Goal: Information Seeking & Learning: Learn about a topic

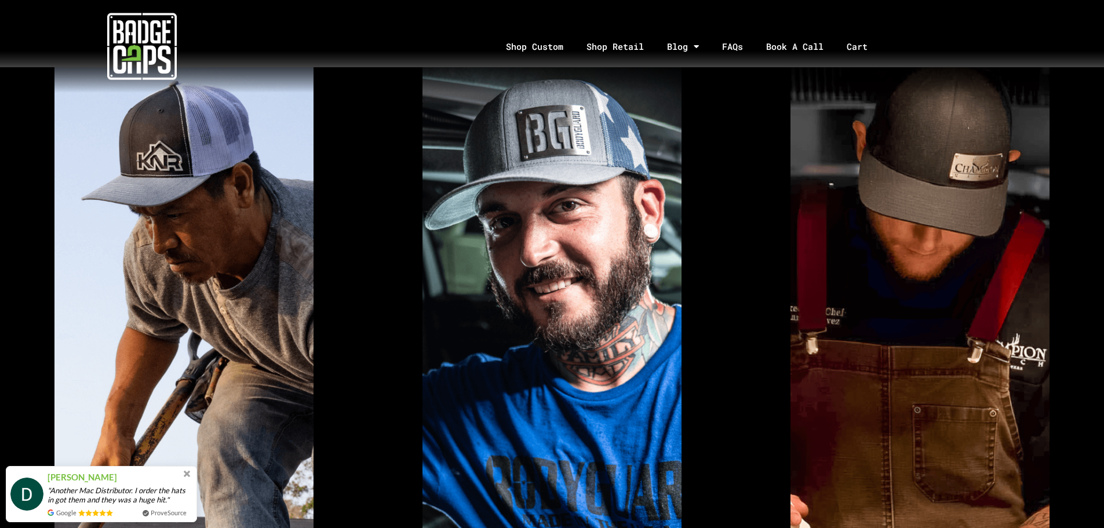
scroll to position [580, 0]
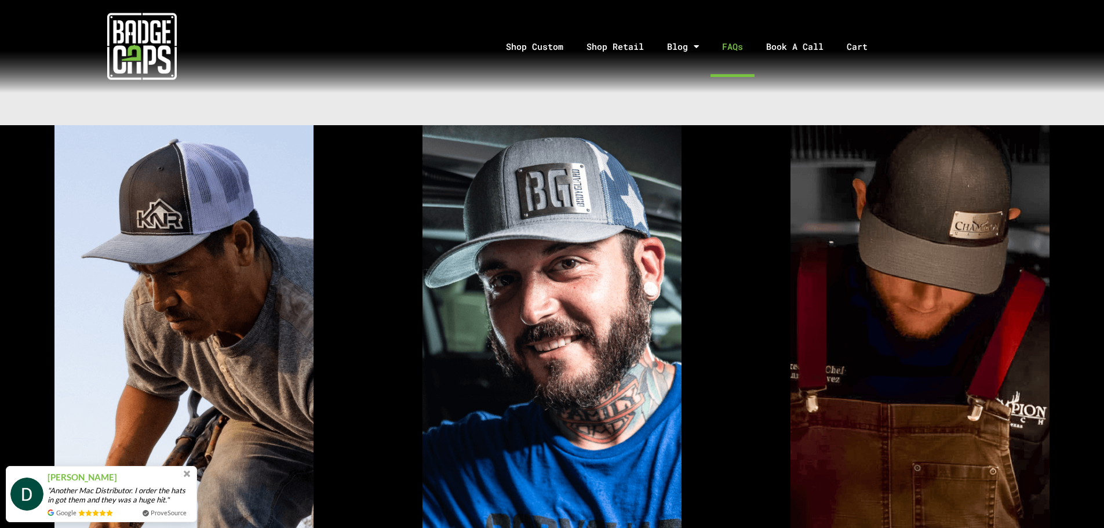
click at [729, 42] on link "FAQs" at bounding box center [733, 46] width 44 height 61
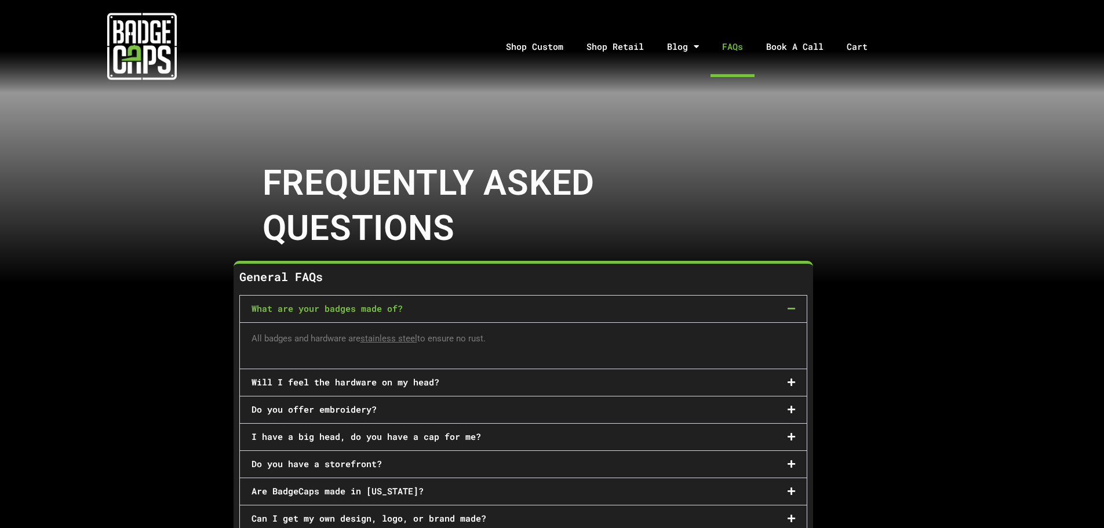
click at [780, 384] on div "Will I feel the hardware on my head?" at bounding box center [523, 382] width 567 height 27
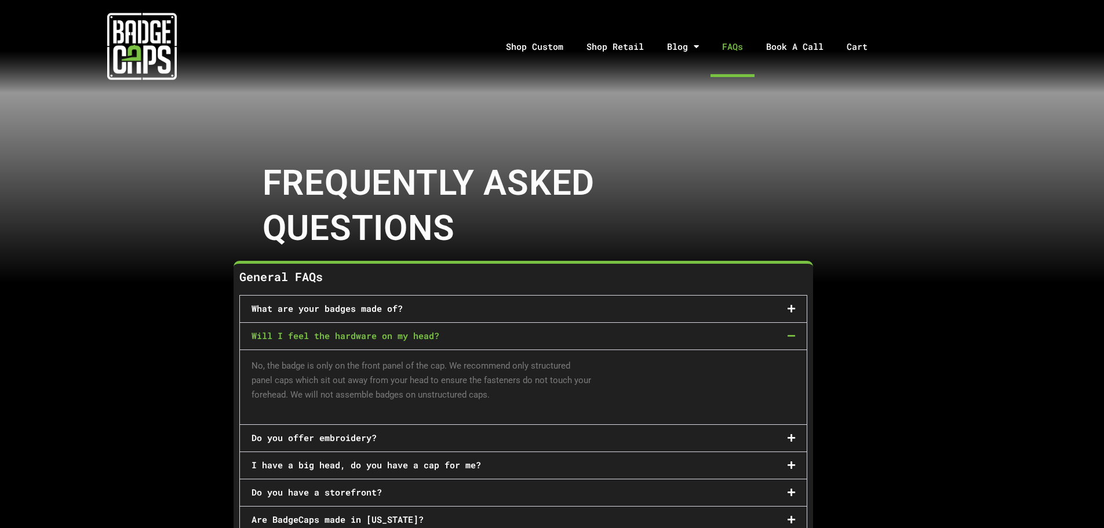
scroll to position [58, 0]
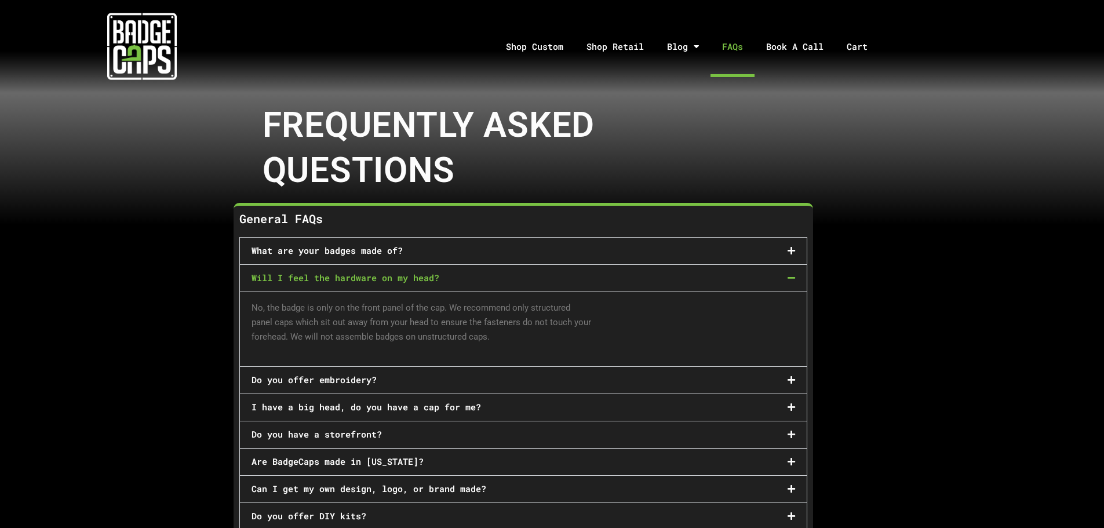
click at [798, 375] on div "Do you offer embroidery?" at bounding box center [523, 380] width 567 height 27
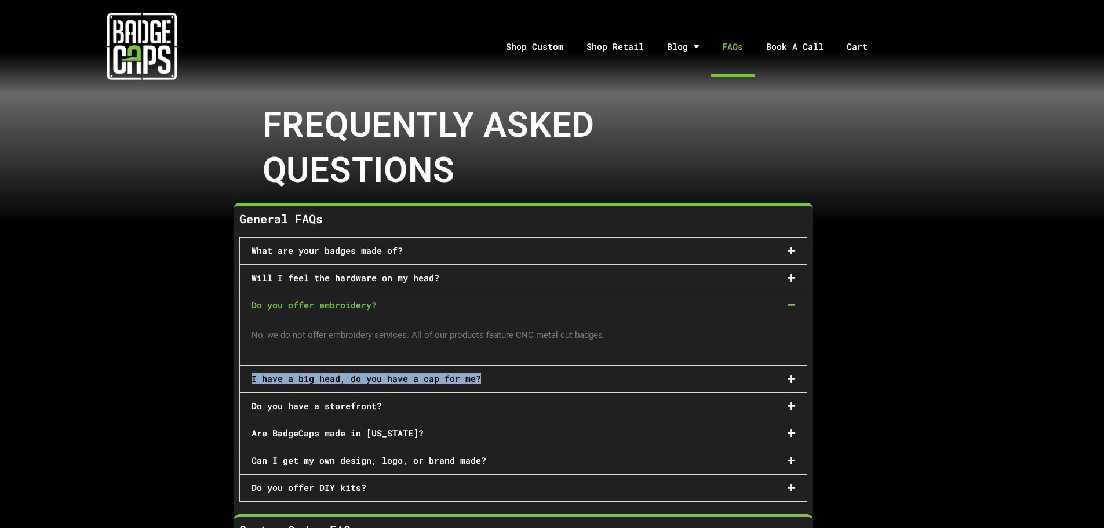
click at [795, 376] on div "I have a big head, do you have a cap for me?" at bounding box center [523, 379] width 567 height 27
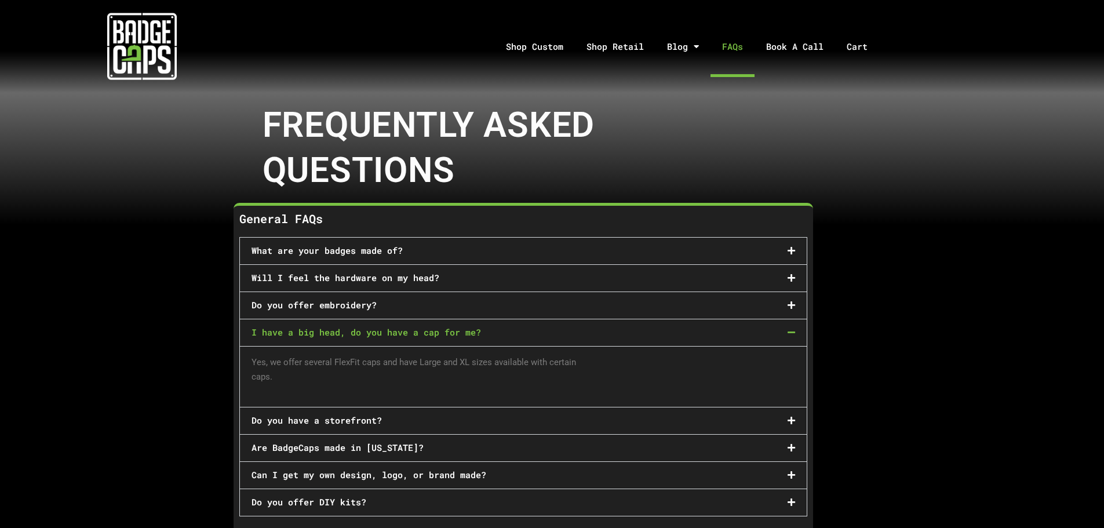
click at [788, 419] on icon at bounding box center [792, 420] width 8 height 9
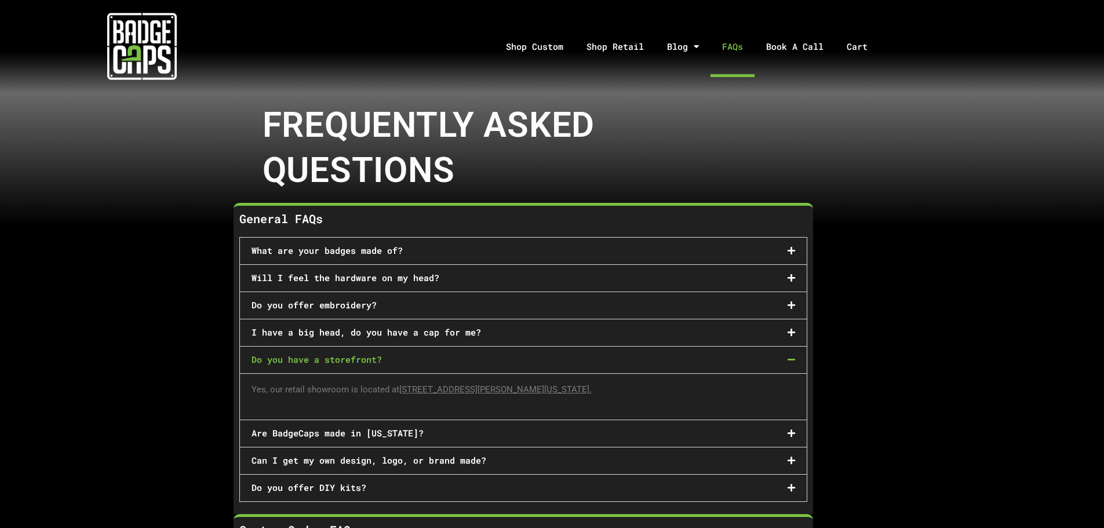
click at [791, 429] on icon at bounding box center [792, 433] width 8 height 9
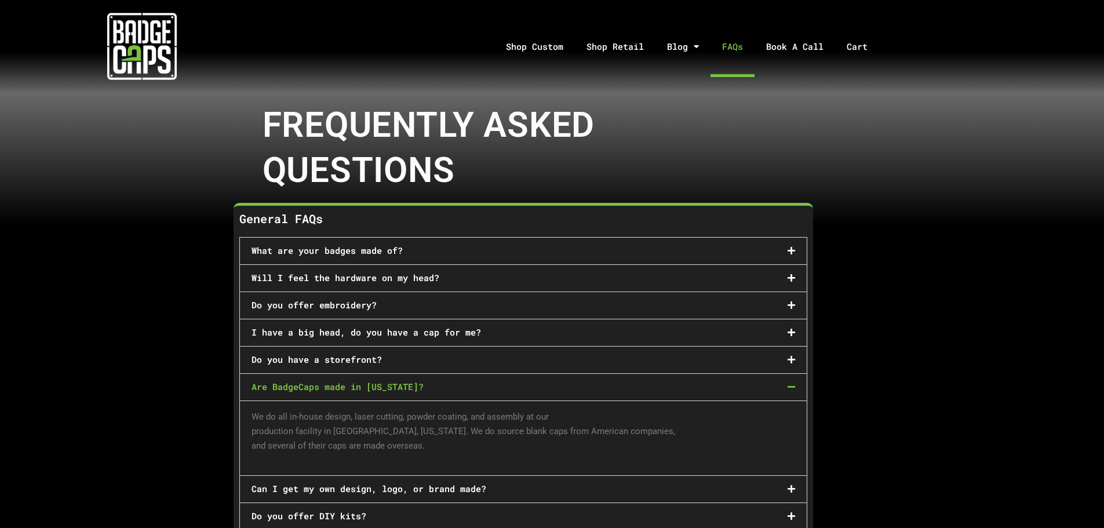
scroll to position [174, 0]
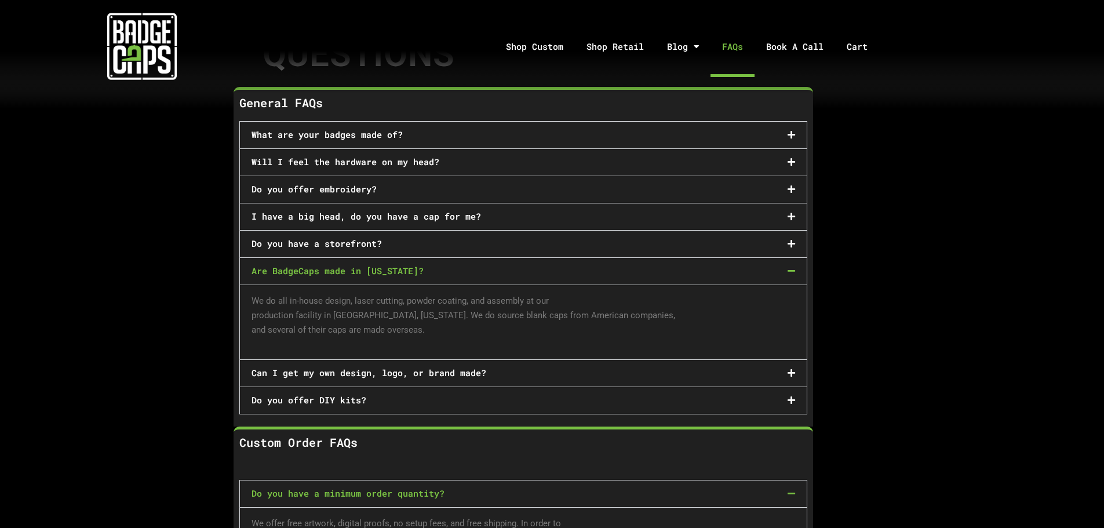
click at [792, 398] on icon at bounding box center [792, 400] width 8 height 9
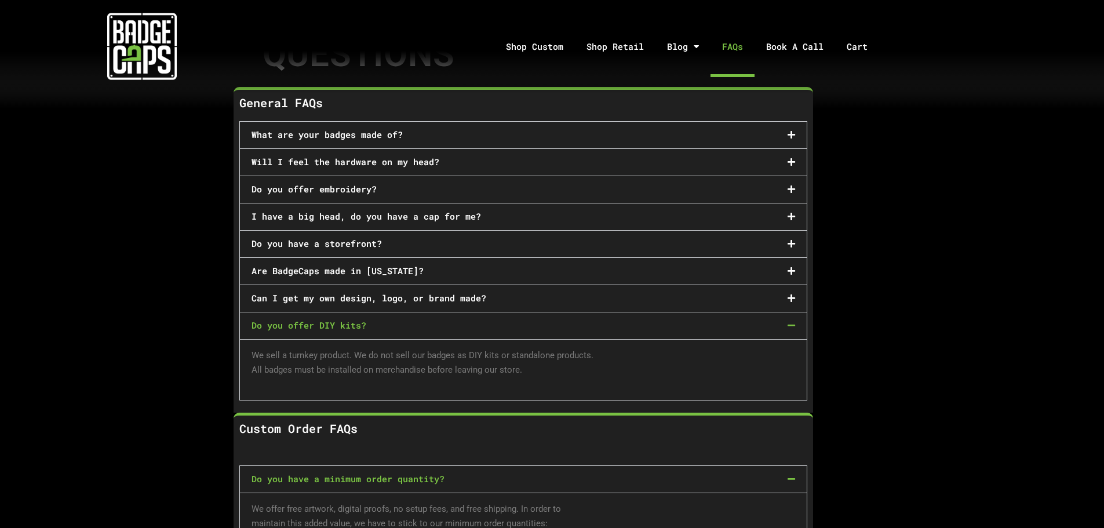
click at [786, 298] on span at bounding box center [788, 298] width 13 height 9
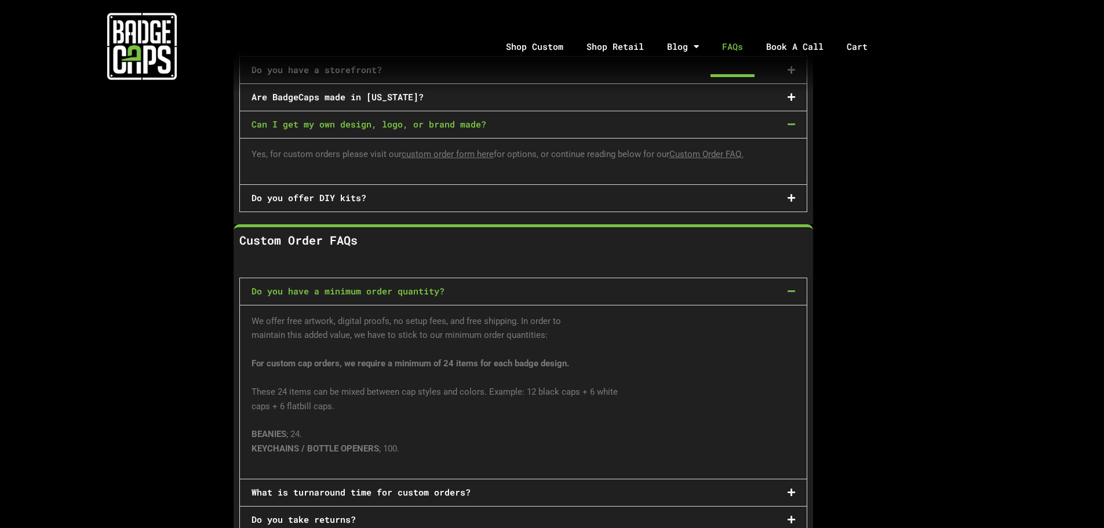
scroll to position [464, 0]
